Goal: Transaction & Acquisition: Purchase product/service

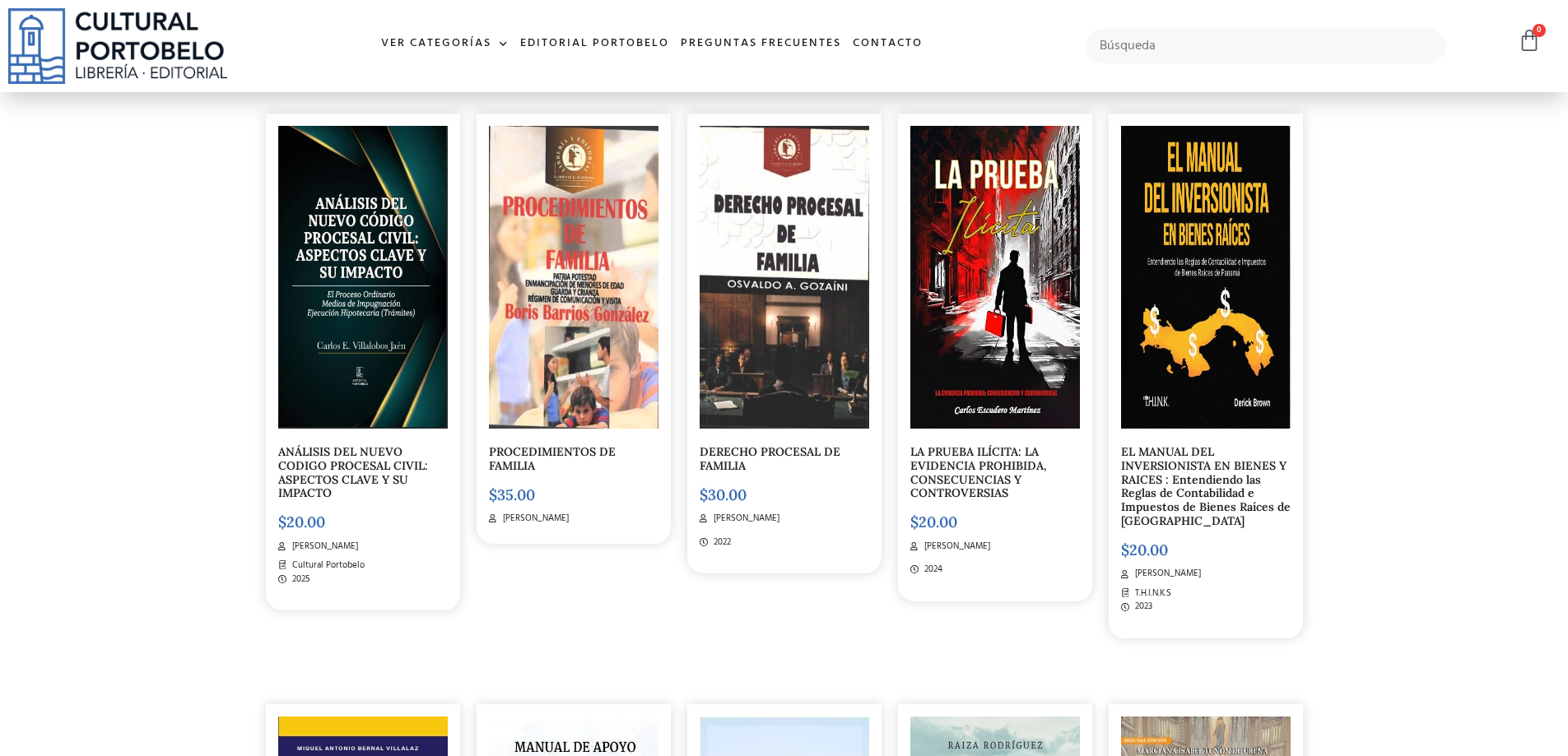
scroll to position [5268, 0]
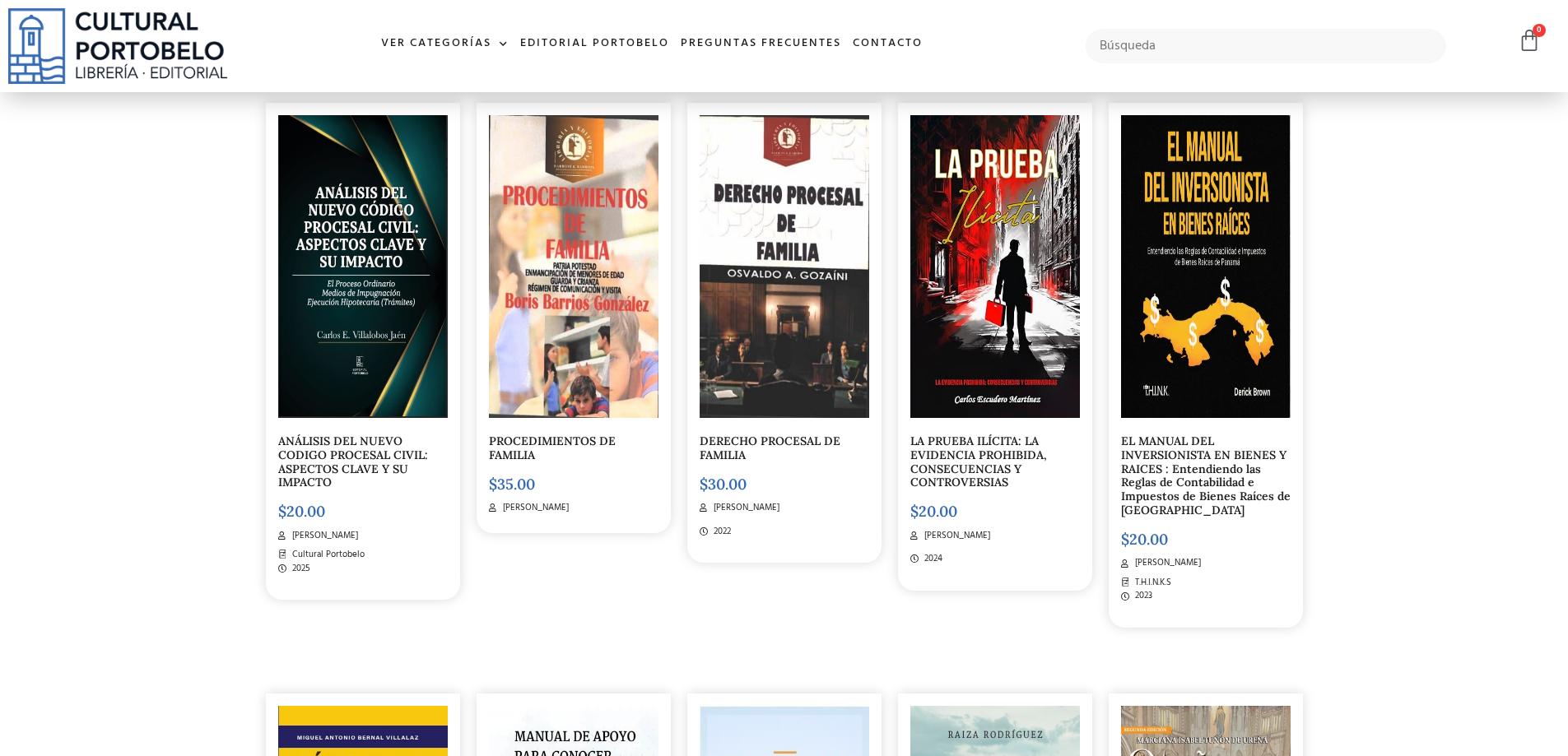
click at [375, 471] on link "ANÁLISIS DEL NUEVO CODIGO PROCESAL CIVIL: ASPECTOS CLAVE Y SU IMPACTO" at bounding box center [353, 462] width 150 height 56
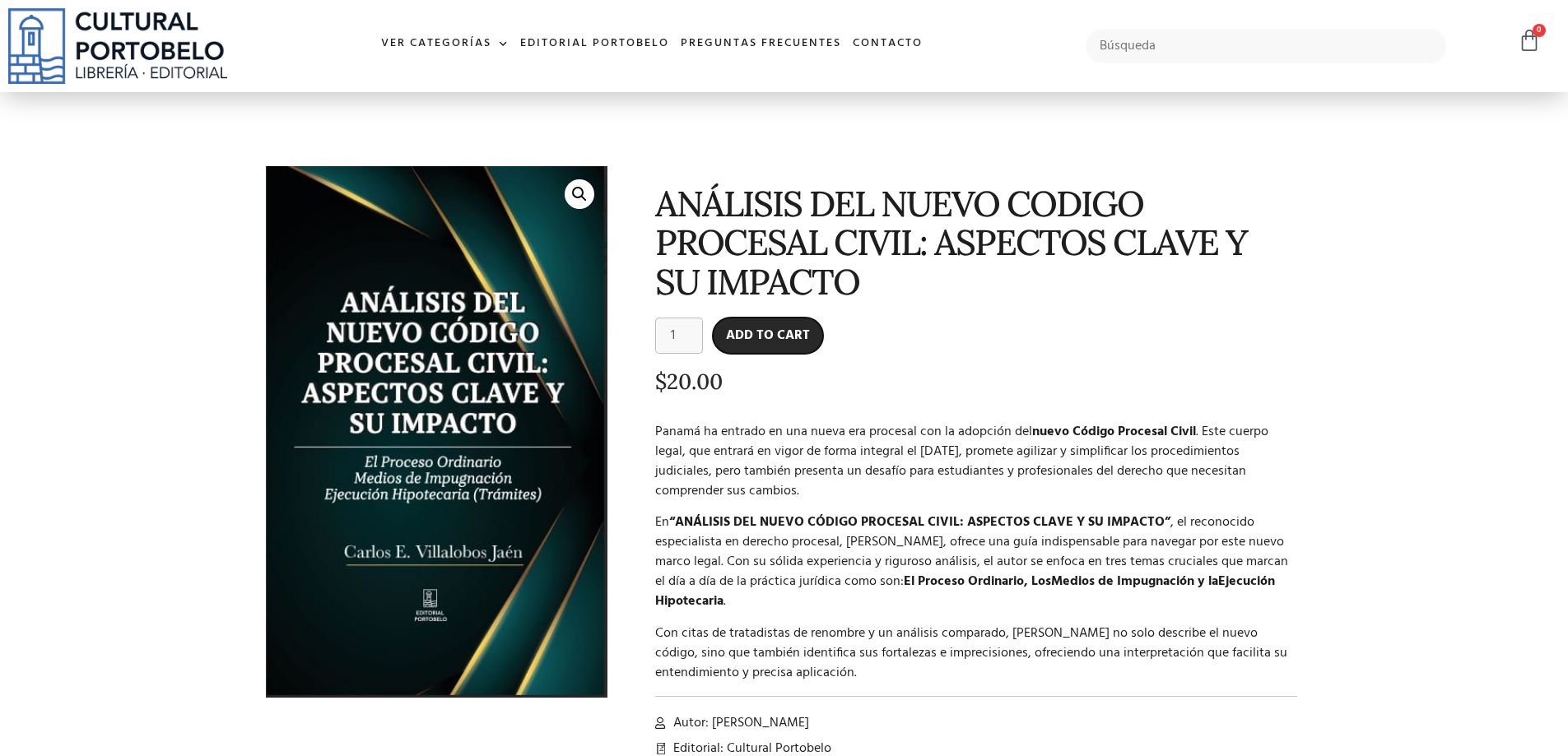
click at [780, 339] on button "Add to cart" at bounding box center [768, 336] width 110 height 36
